Goal: Task Accomplishment & Management: Complete application form

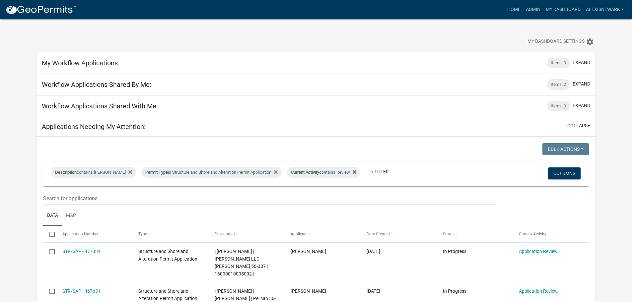
scroll to position [58, 0]
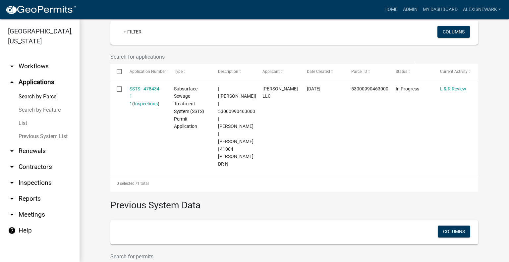
scroll to position [182, 0]
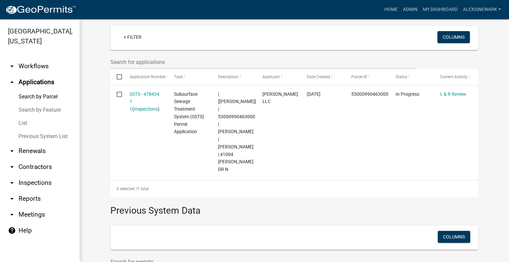
click at [47, 179] on link "arrow_drop_down Inspections" at bounding box center [40, 183] width 80 height 16
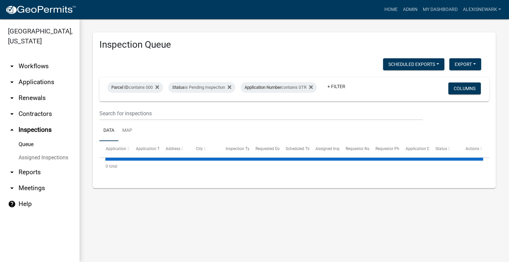
select select "3: 100"
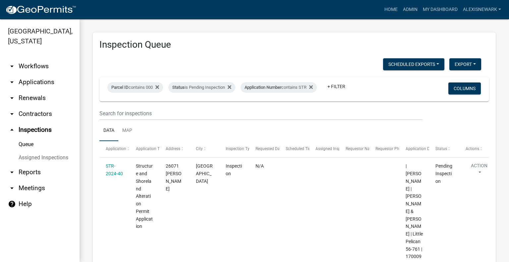
click at [42, 67] on link "arrow_drop_down Workflows" at bounding box center [40, 66] width 80 height 16
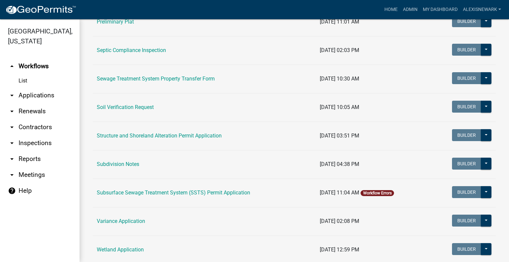
scroll to position [365, 0]
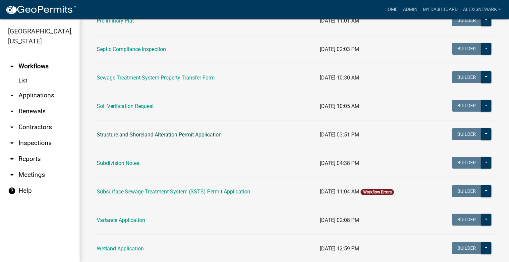
click at [137, 136] on link "Structure and Shoreland Alteration Permit Application" at bounding box center [159, 135] width 125 height 6
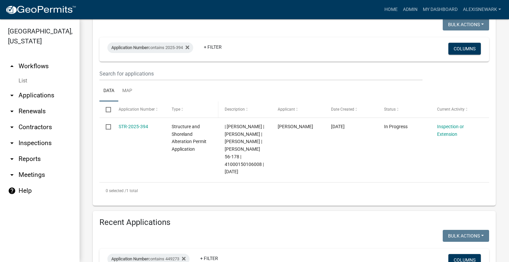
scroll to position [141, 0]
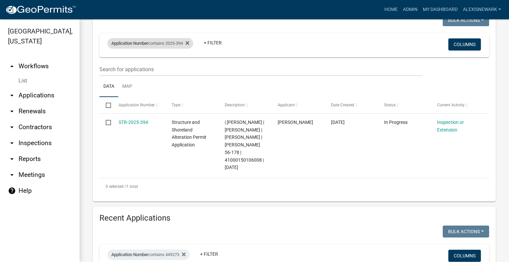
click at [171, 41] on div "Application Number contains 2025-394" at bounding box center [150, 43] width 86 height 11
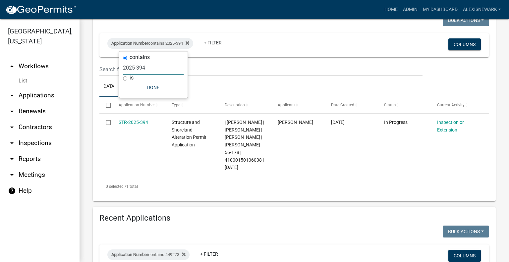
click at [156, 69] on input "2025-394" at bounding box center [153, 68] width 61 height 14
click at [133, 67] on input "2025-525" at bounding box center [153, 68] width 61 height 14
click at [135, 66] on input "2025-525" at bounding box center [153, 68] width 61 height 14
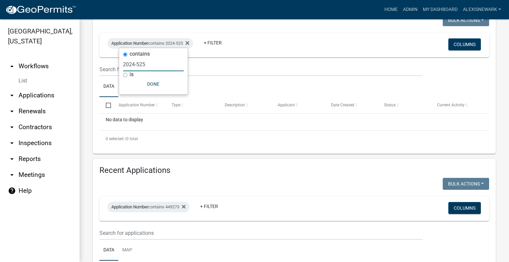
scroll to position [249, 0]
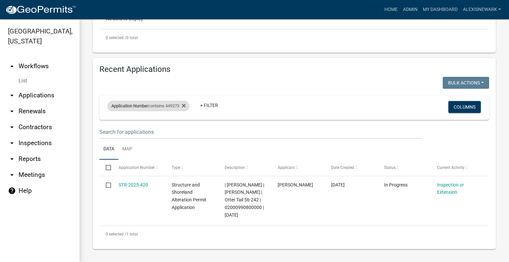
type input "2024-525"
click at [173, 101] on div "Application Number contains 449273" at bounding box center [148, 106] width 82 height 11
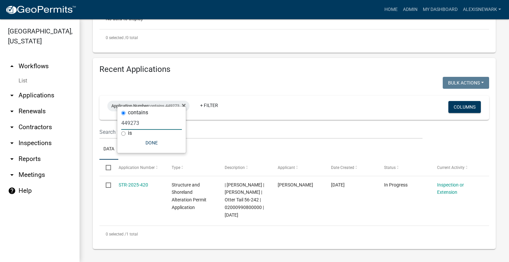
click at [132, 120] on input "449273" at bounding box center [151, 123] width 61 height 14
click at [131, 120] on input "449273" at bounding box center [151, 123] width 61 height 14
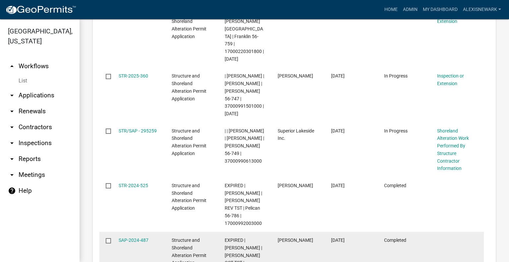
scroll to position [489, 0]
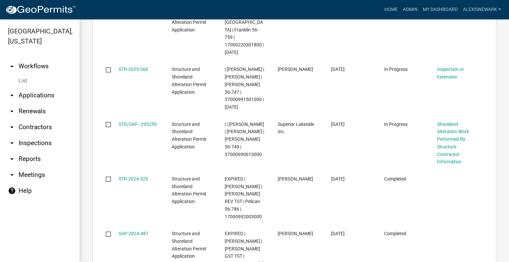
type input "525"
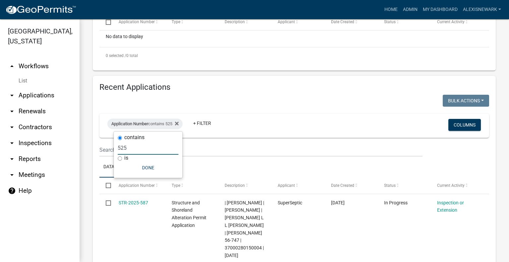
scroll to position [224, 0]
click at [41, 92] on link "arrow_drop_down Applications" at bounding box center [40, 96] width 80 height 16
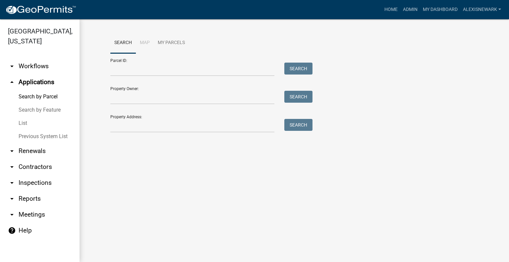
click at [115, 86] on div "Property Owner: Search" at bounding box center [209, 93] width 199 height 23
click at [117, 72] on input "Parcel ID:" at bounding box center [192, 70] width 164 height 14
paste input "17000050068013"
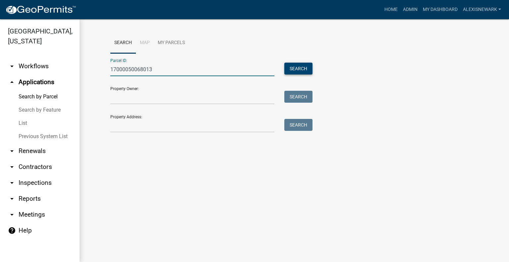
click at [286, 68] on button "Search" at bounding box center [298, 69] width 28 height 12
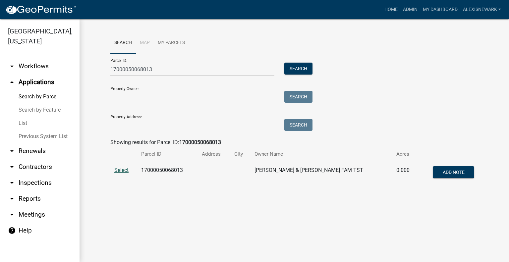
click at [120, 170] on span "Select" at bounding box center [121, 170] width 14 height 6
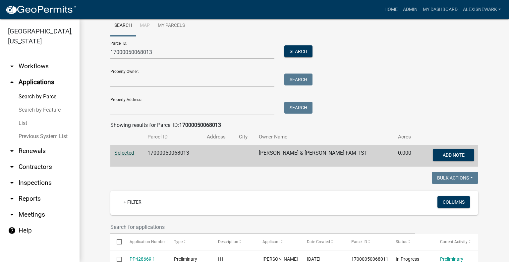
scroll to position [17, 0]
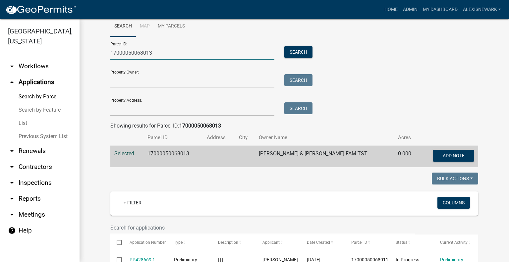
click at [142, 52] on input "17000050068013" at bounding box center [192, 53] width 164 height 14
paste input "990784000"
type input "17000990784000"
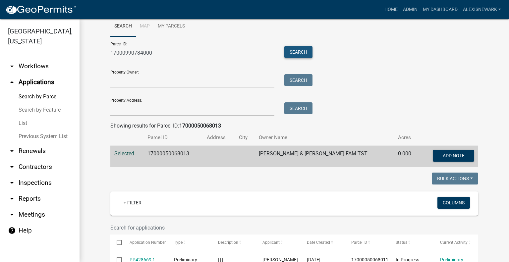
click at [292, 57] on button "Search" at bounding box center [298, 52] width 28 height 12
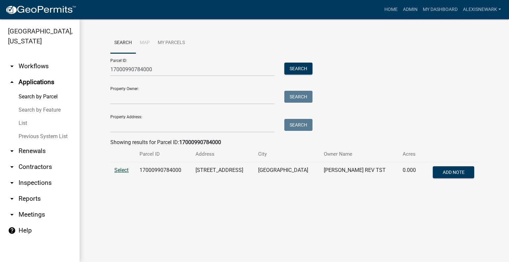
click at [123, 172] on span "Select" at bounding box center [121, 170] width 14 height 6
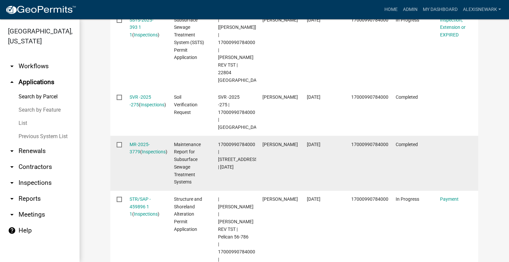
scroll to position [257, 0]
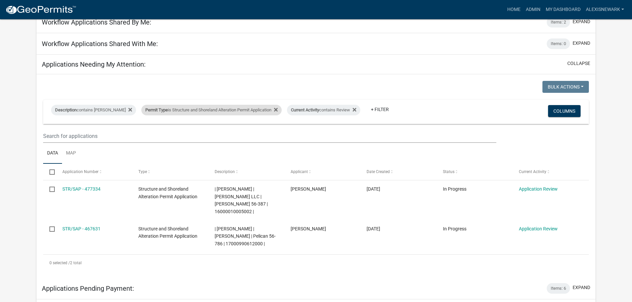
scroll to position [58, 0]
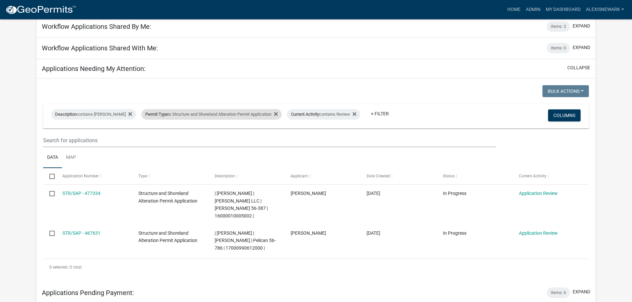
click at [246, 117] on div "Permit Type is Structure and Shoreland Alteration Permit Application" at bounding box center [211, 114] width 140 height 11
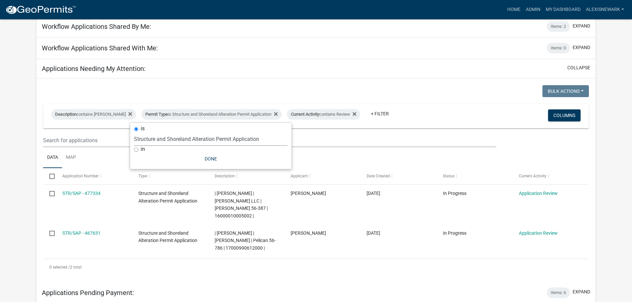
click at [234, 142] on select "Select an option Building Contractor / Excavators (Registration) Building Contr…" at bounding box center [210, 139] width 153 height 14
select select "68d28c81-f724-4f90-9ad3-bed34bf6fb80"
click at [145, 132] on select "Select an option Building Contractor / Excavators (Registration) Building Contr…" at bounding box center [210, 139] width 153 height 14
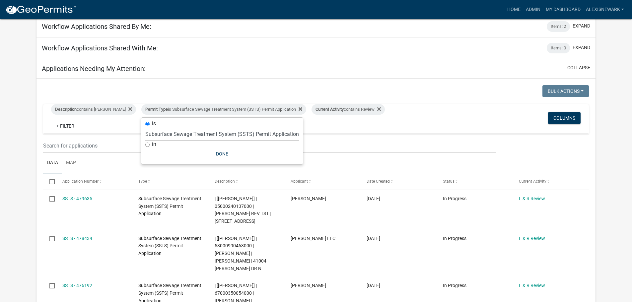
click at [20, 136] on app-user-applications "more_horiz Home Admin My Dashboard alexisnewark Admin Account Logout My Dashboa…" at bounding box center [316, 254] width 632 height 586
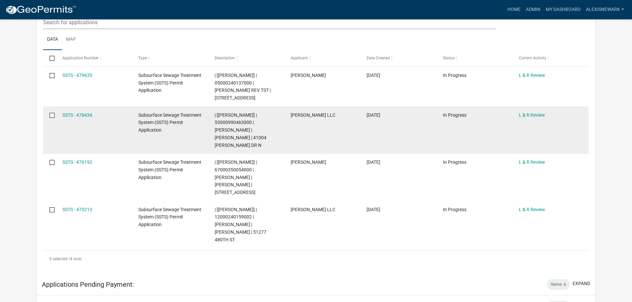
scroll to position [182, 0]
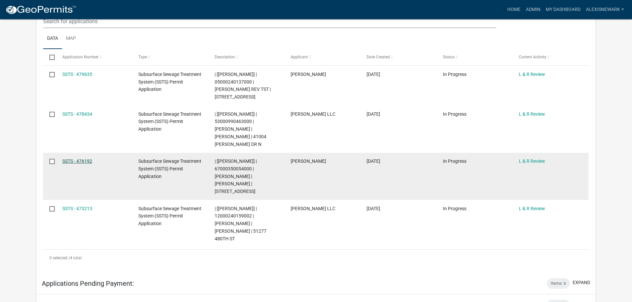
click at [91, 160] on link "SSTS - 476192" at bounding box center [77, 160] width 30 height 5
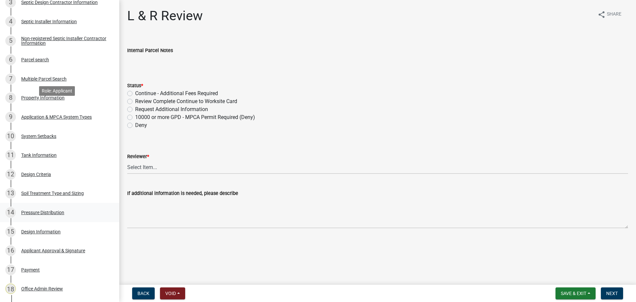
scroll to position [191, 0]
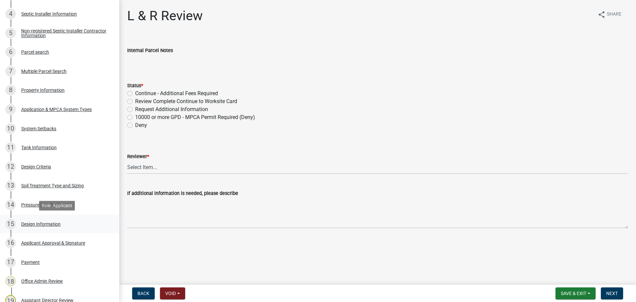
click at [77, 216] on link "15 Design Information" at bounding box center [59, 223] width 119 height 19
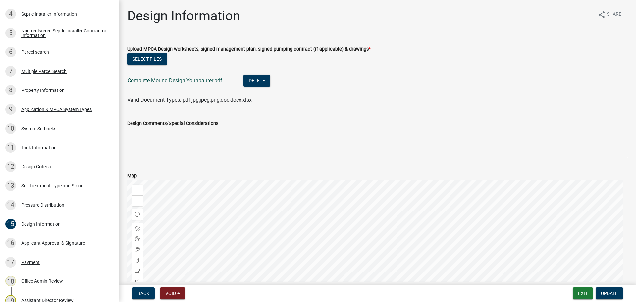
click at [165, 79] on link "Complete Mound Design Younbaurer.pdf" at bounding box center [175, 80] width 95 height 6
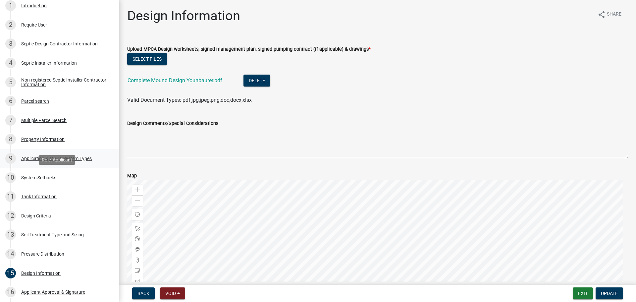
scroll to position [141, 0]
click at [88, 164] on link "9 Application & MPCA System Types" at bounding box center [59, 159] width 119 height 19
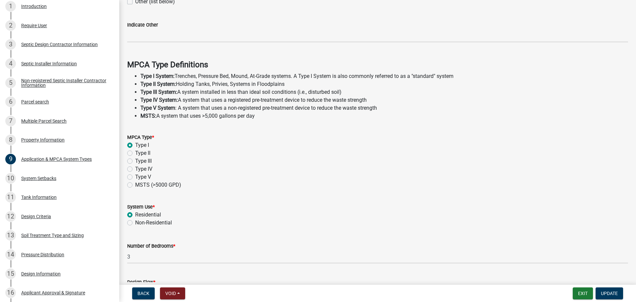
click at [135, 161] on label "Type III" at bounding box center [143, 161] width 17 height 8
click at [135, 161] on input "Type III" at bounding box center [137, 159] width 4 height 4
radio input "true"
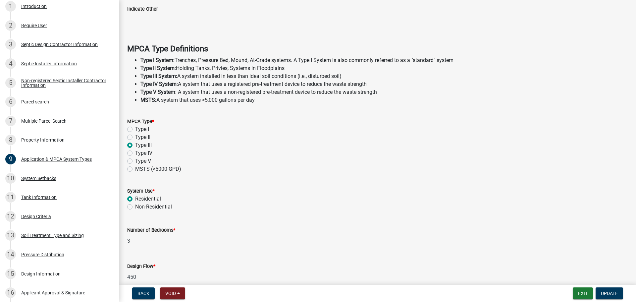
scroll to position [190, 0]
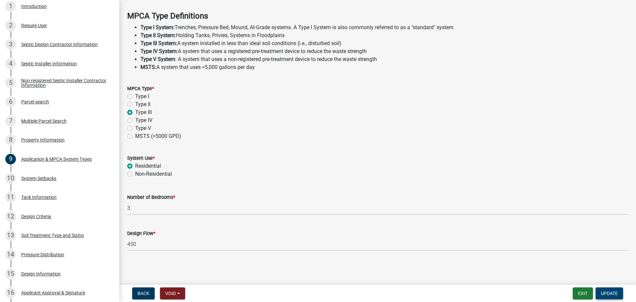
click at [611, 288] on button "Update" at bounding box center [610, 293] width 28 height 12
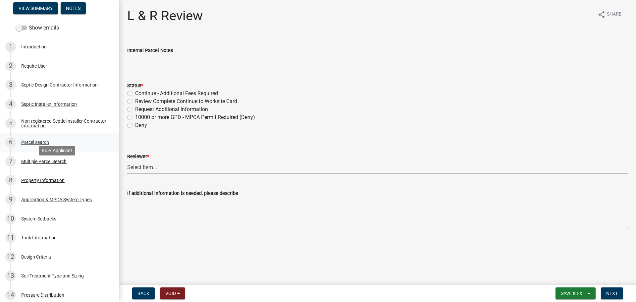
scroll to position [99, 0]
click at [70, 201] on div "Application & MPCA System Types" at bounding box center [56, 200] width 71 height 5
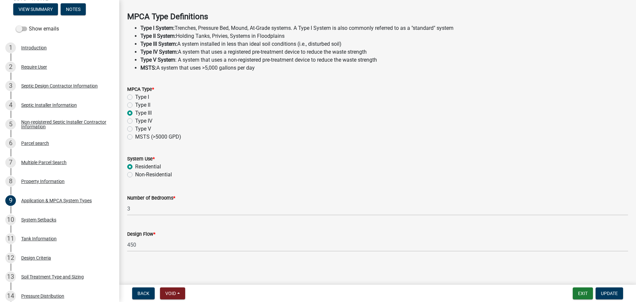
scroll to position [190, 0]
click at [76, 216] on div "10 System Setbacks" at bounding box center [56, 219] width 103 height 11
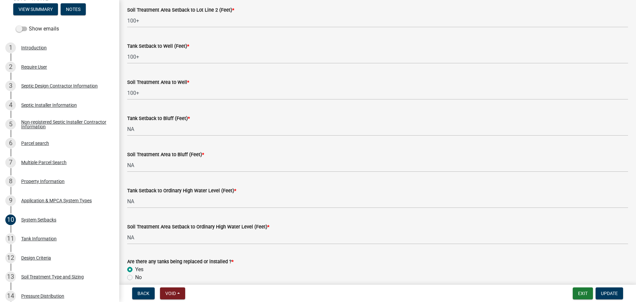
scroll to position [410, 0]
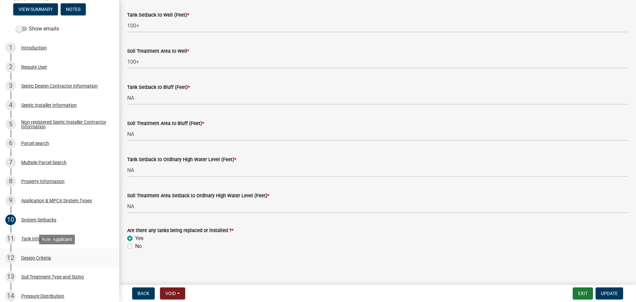
click at [68, 257] on div "12 Design Criteria" at bounding box center [56, 258] width 103 height 11
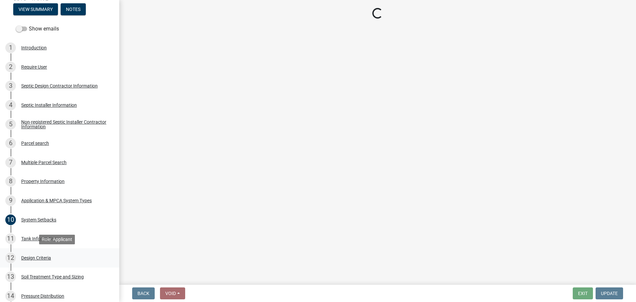
scroll to position [0, 0]
select select "b8a1b220-aca7-4670-a1f5-0f0b15eabd52"
select select "70eb23f8-102f-4072-81d7-b3b0dd1c94c8"
select select "14354fbd-e666-4c9c-b77c-8c181d233a28"
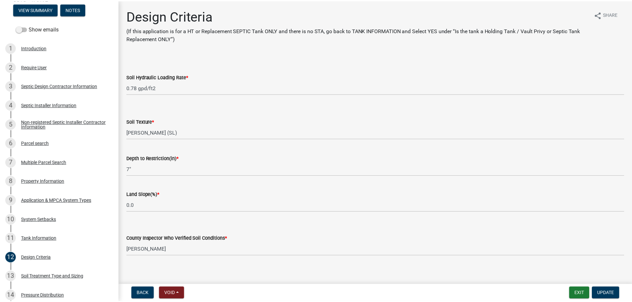
scroll to position [6, 0]
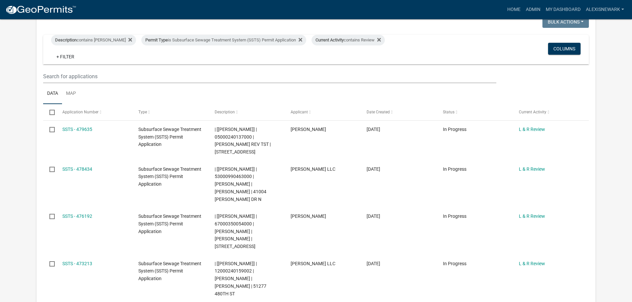
scroll to position [124, 0]
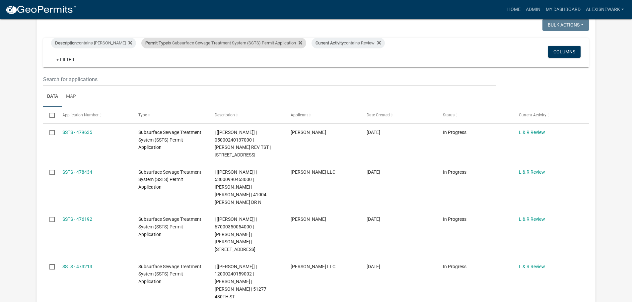
click at [232, 45] on div "Permit Type is Subsurface Sewage Treatment System (SSTS) Permit Application" at bounding box center [223, 43] width 165 height 11
click at [225, 67] on select "Select an option Building Contractor / Excavators (Registration) Building Contr…" at bounding box center [221, 68] width 153 height 14
select select "79d4bf26-a84c-4898-8d16-9ebea2345fb4"
click at [145, 66] on select "Select an option Building Contractor / Excavators (Registration) Building Contr…" at bounding box center [221, 68] width 153 height 14
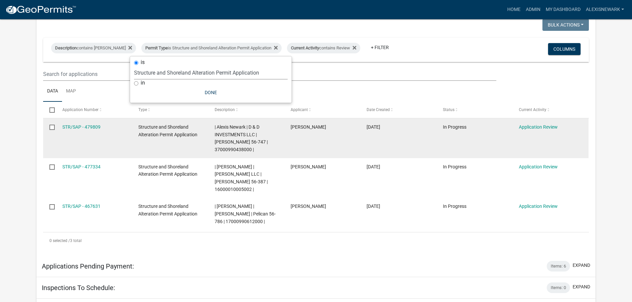
click at [242, 143] on span "| Alexis Newark | D & D INVESTMENTS LLC | [PERSON_NAME] 56-747 | 37000990438000…" at bounding box center [240, 138] width 53 height 28
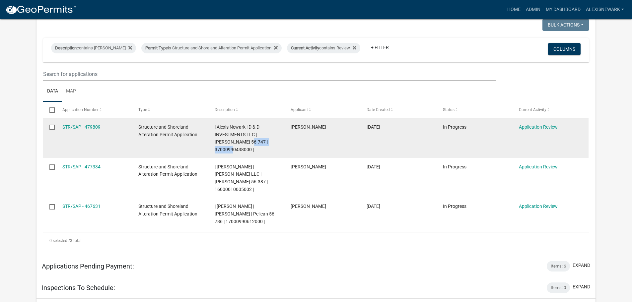
copy span "37000990438000"
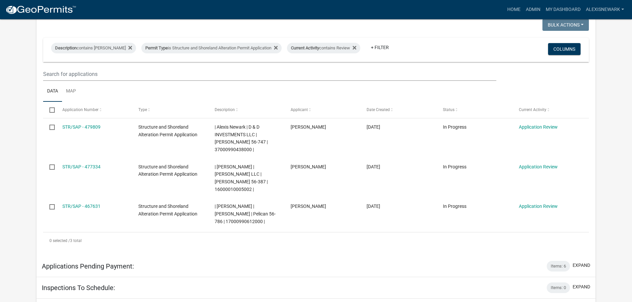
click at [9, 87] on app-user-applications "more_horiz Home Admin My Dashboard alexisnewark Admin Account Logout My Dashboa…" at bounding box center [316, 151] width 632 height 512
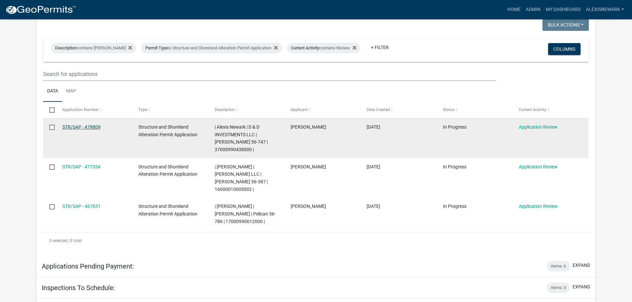
click at [93, 126] on link "STR/SAP - 479809" at bounding box center [81, 126] width 38 height 5
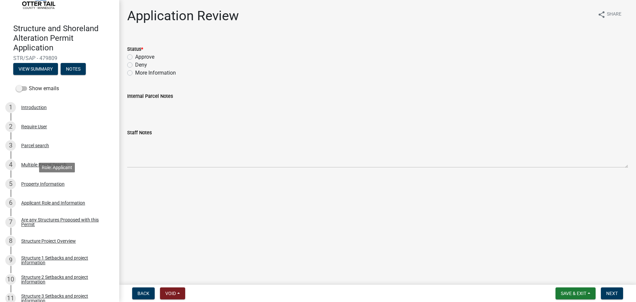
scroll to position [174, 0]
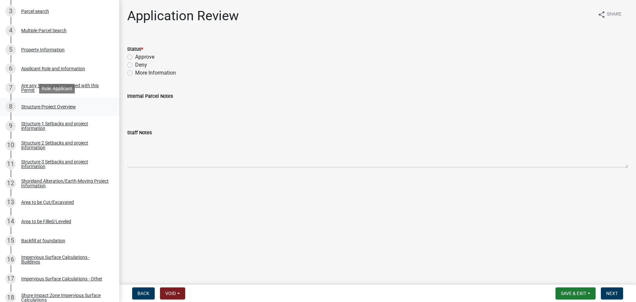
click at [88, 110] on div "8 Structure Project Overview" at bounding box center [56, 106] width 103 height 11
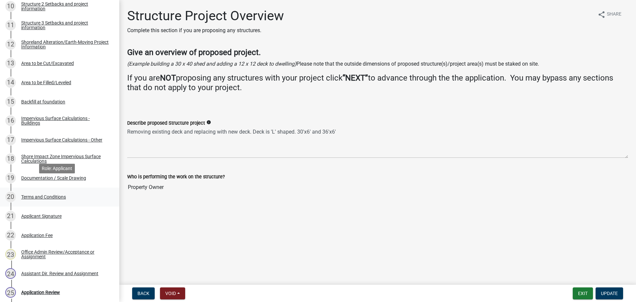
scroll to position [323, 0]
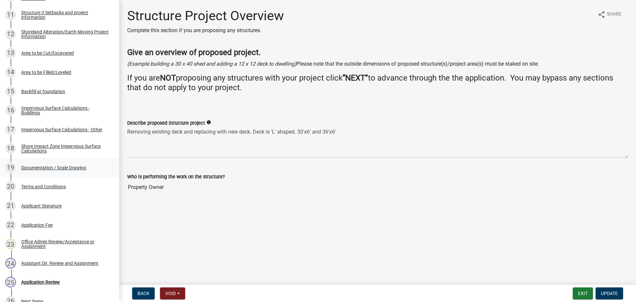
click at [72, 167] on div "Documentation / Scale Drawing" at bounding box center [53, 167] width 65 height 5
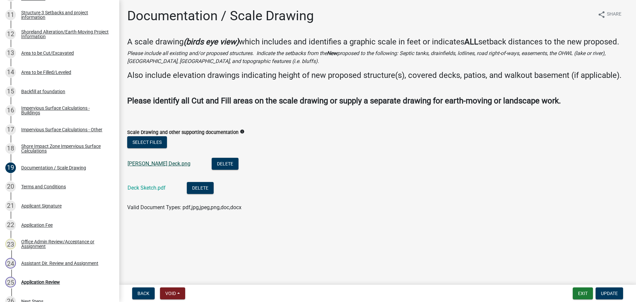
click at [148, 165] on link "Logan Gaetz Deck.png" at bounding box center [159, 163] width 63 height 6
click at [140, 185] on link "Deck Sketch.pdf" at bounding box center [147, 188] width 38 height 6
click at [142, 164] on link "Logan Gaetz Deck.png" at bounding box center [159, 163] width 63 height 6
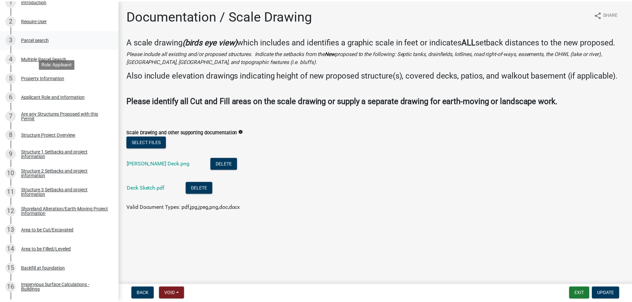
scroll to position [99, 0]
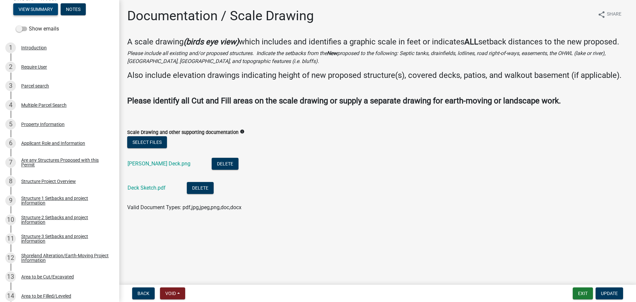
click at [33, 9] on button "View Summary" at bounding box center [35, 9] width 45 height 12
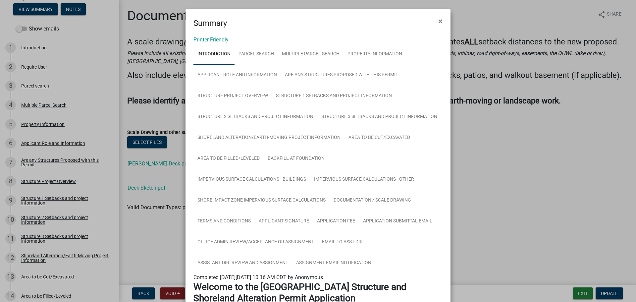
click at [214, 38] on link "Printer Friendly" at bounding box center [211, 39] width 35 height 6
click at [434, 18] on button "×" at bounding box center [440, 21] width 15 height 19
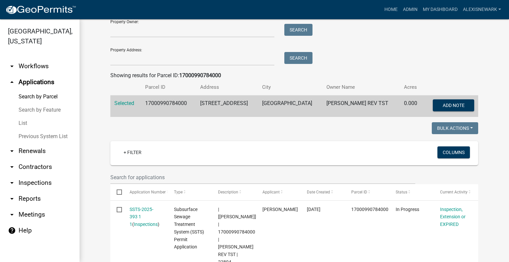
scroll to position [17, 0]
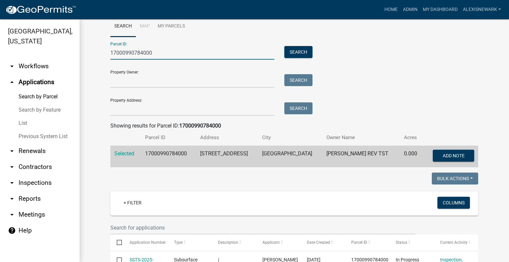
click at [145, 58] on input "17000990784000" at bounding box center [192, 53] width 164 height 14
click at [147, 54] on input "17000990784000" at bounding box center [192, 53] width 164 height 14
paste input "37000990235"
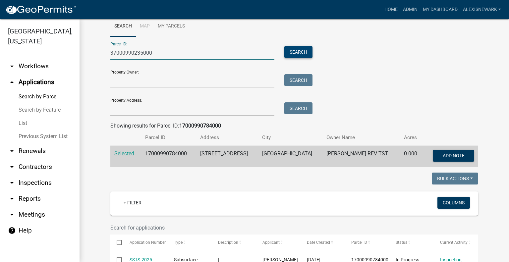
click at [287, 57] on button "Search" at bounding box center [298, 52] width 28 height 12
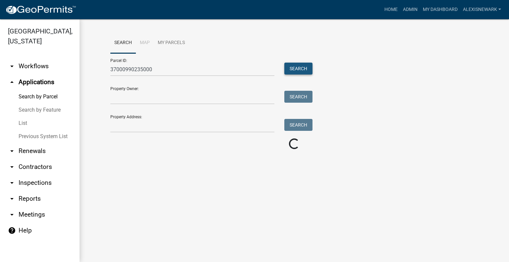
scroll to position [0, 0]
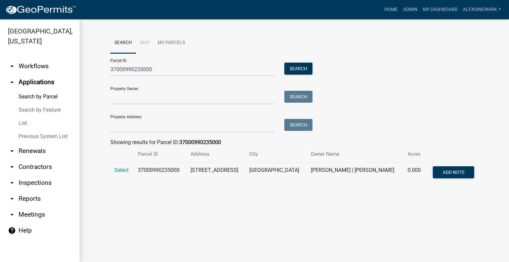
click at [122, 175] on td "Select" at bounding box center [122, 173] width 24 height 22
click at [120, 171] on span "Select" at bounding box center [121, 170] width 14 height 6
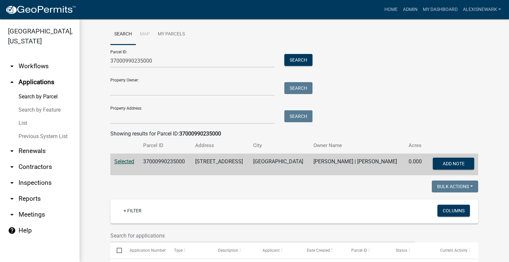
scroll to position [8, 0]
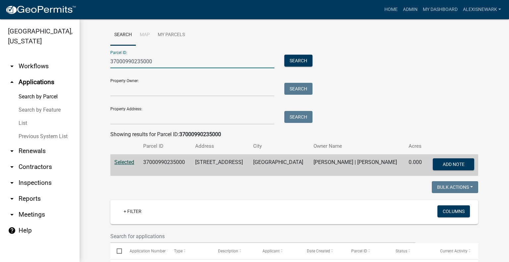
click at [157, 65] on input "37000990235000" at bounding box center [192, 62] width 164 height 14
click at [287, 59] on button "Search" at bounding box center [298, 61] width 28 height 12
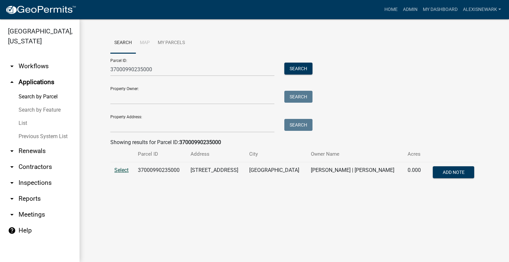
click at [125, 172] on span "Select" at bounding box center [121, 170] width 14 height 6
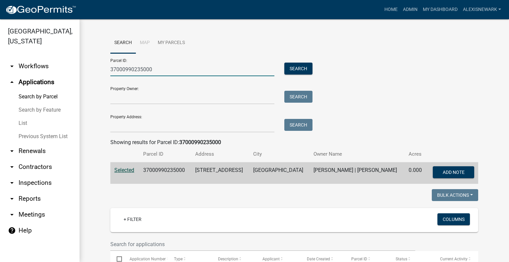
click at [137, 67] on input "37000990235000" at bounding box center [192, 70] width 164 height 14
paste input "438"
type input "37000990438000"
click at [290, 70] on button "Search" at bounding box center [298, 69] width 28 height 12
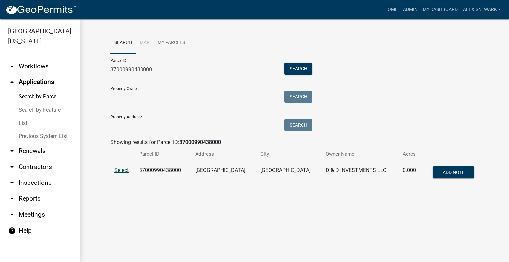
click at [121, 173] on span "Select" at bounding box center [121, 170] width 14 height 6
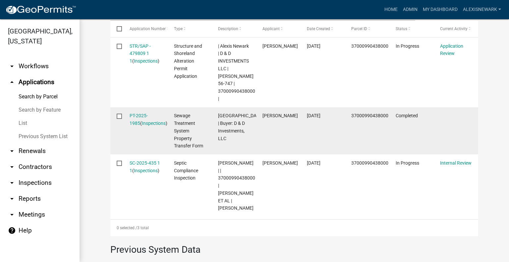
scroll to position [232, 0]
